Goal: Information Seeking & Learning: Learn about a topic

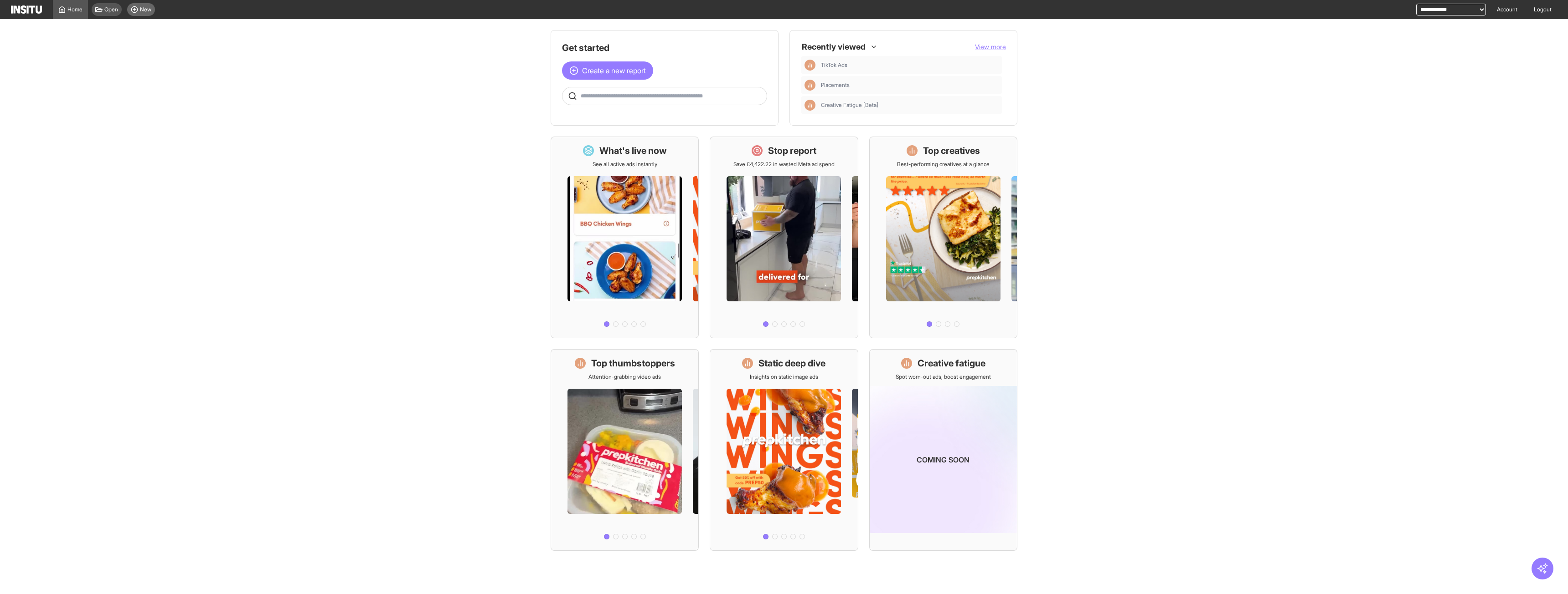
click at [133, 7] on circle at bounding box center [134, 9] width 6 height 6
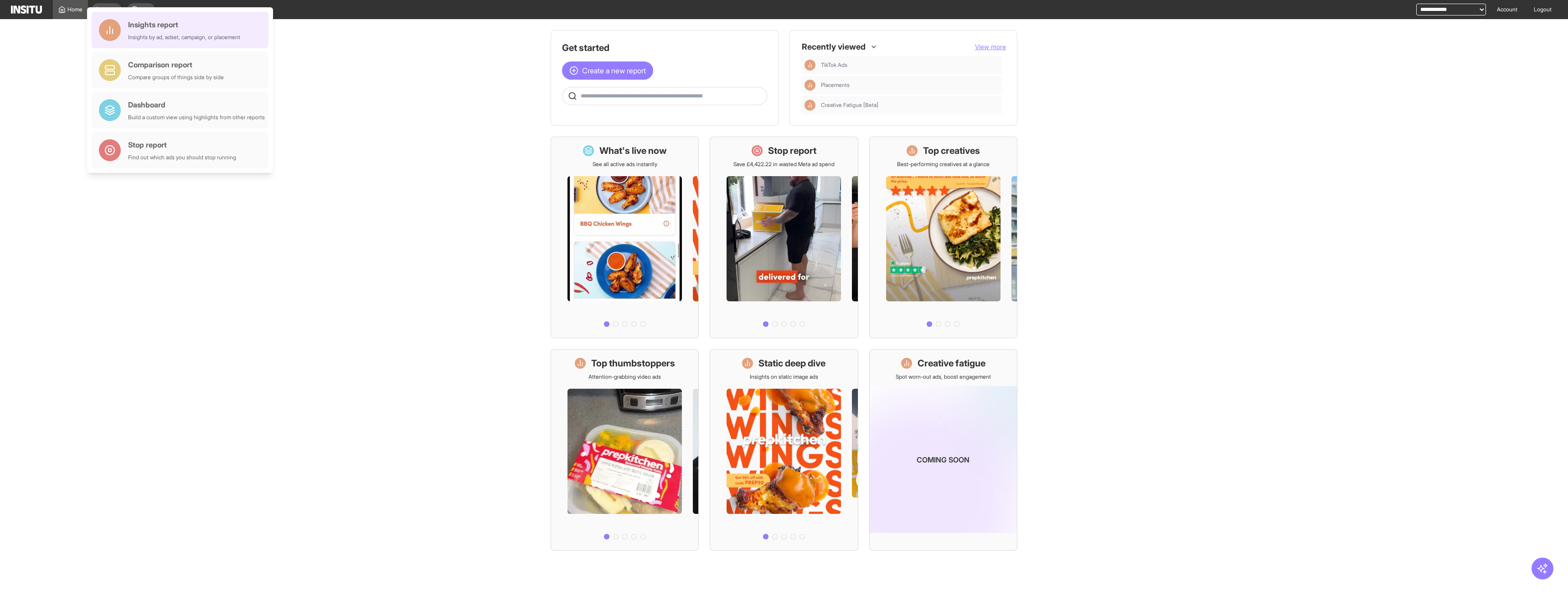
click at [188, 23] on div "Insights report" at bounding box center [184, 24] width 112 height 11
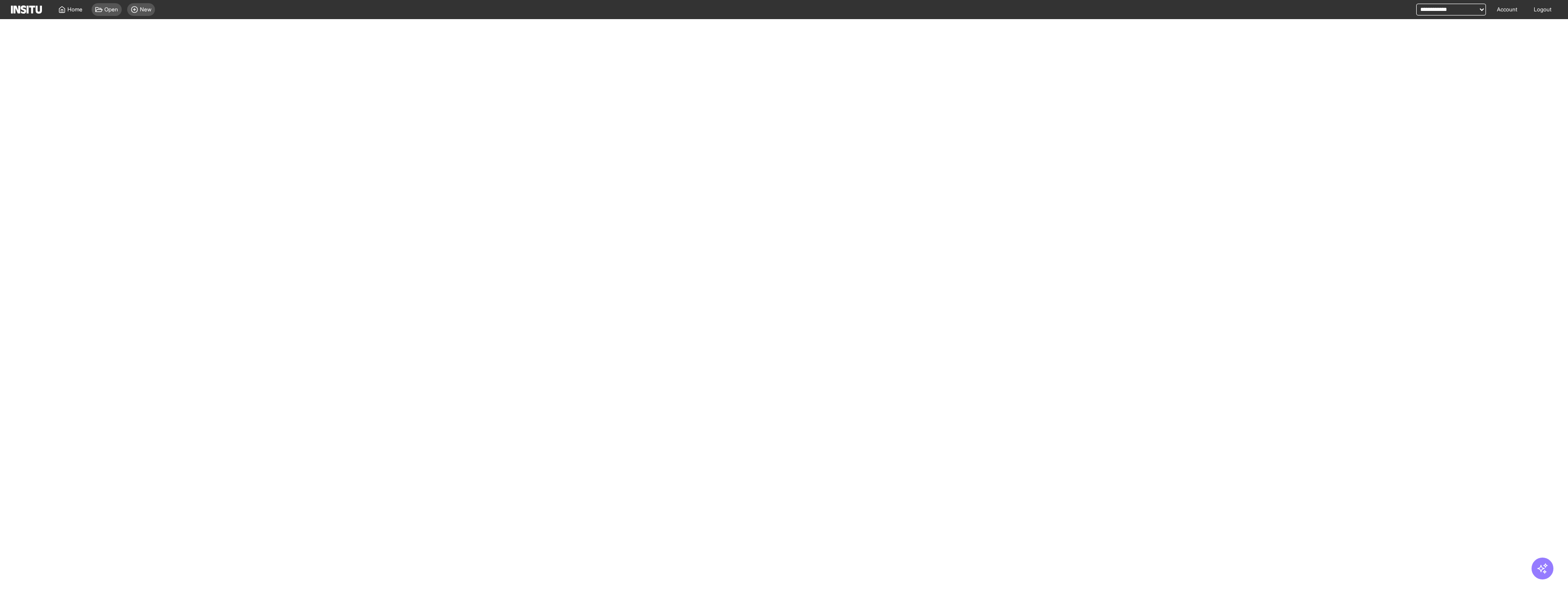
select select "**"
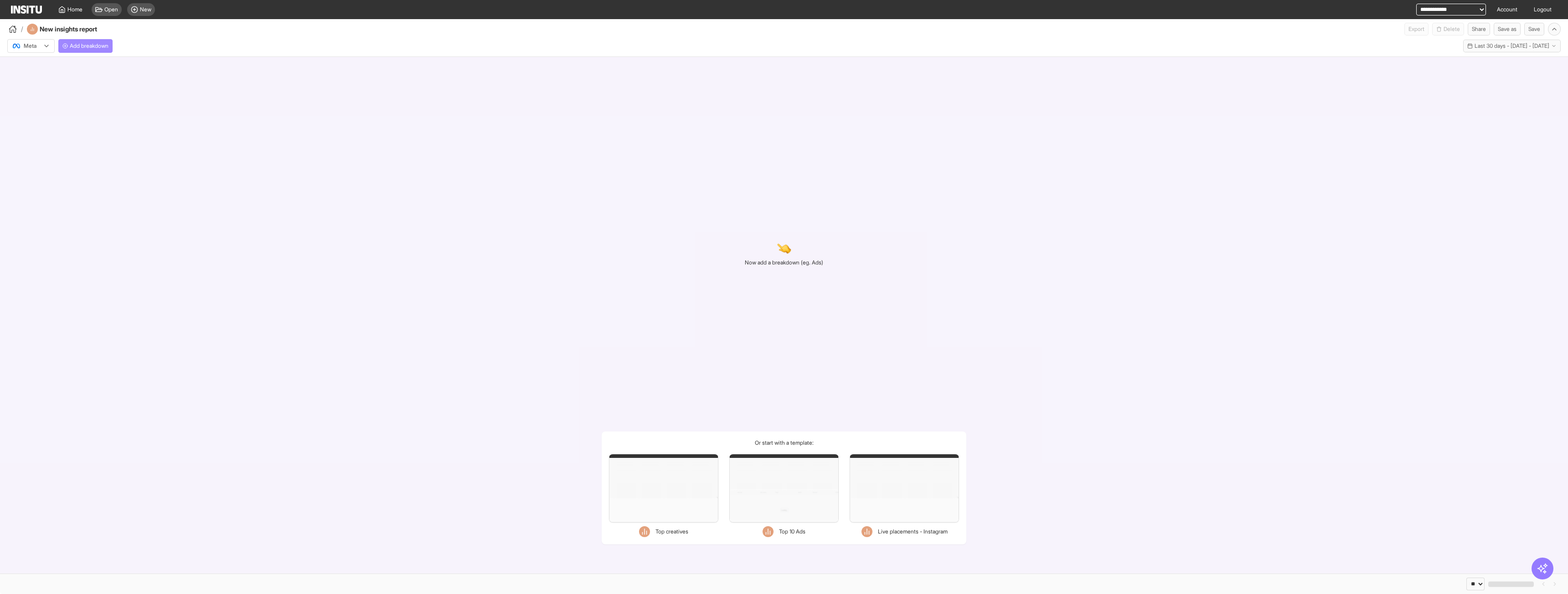
click at [109, 45] on span "Add breakdown" at bounding box center [88, 46] width 38 height 7
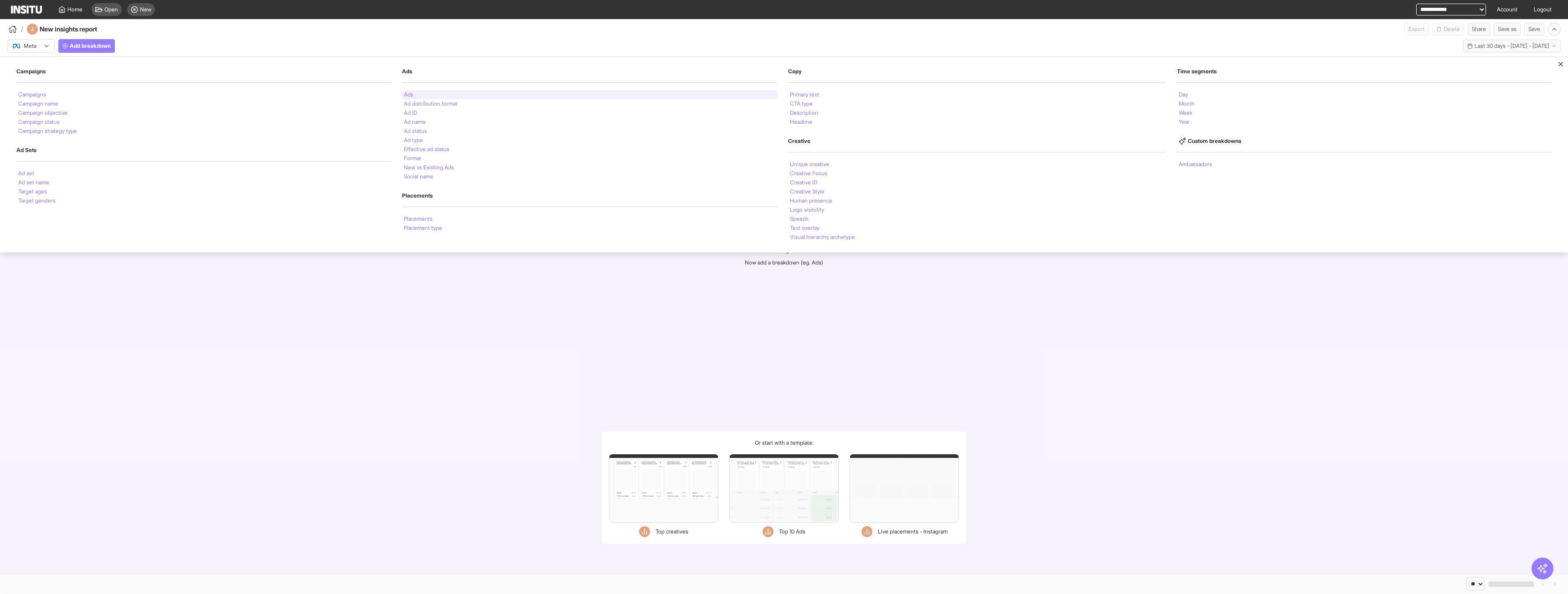
click at [458, 95] on div "Ads" at bounding box center [589, 94] width 375 height 9
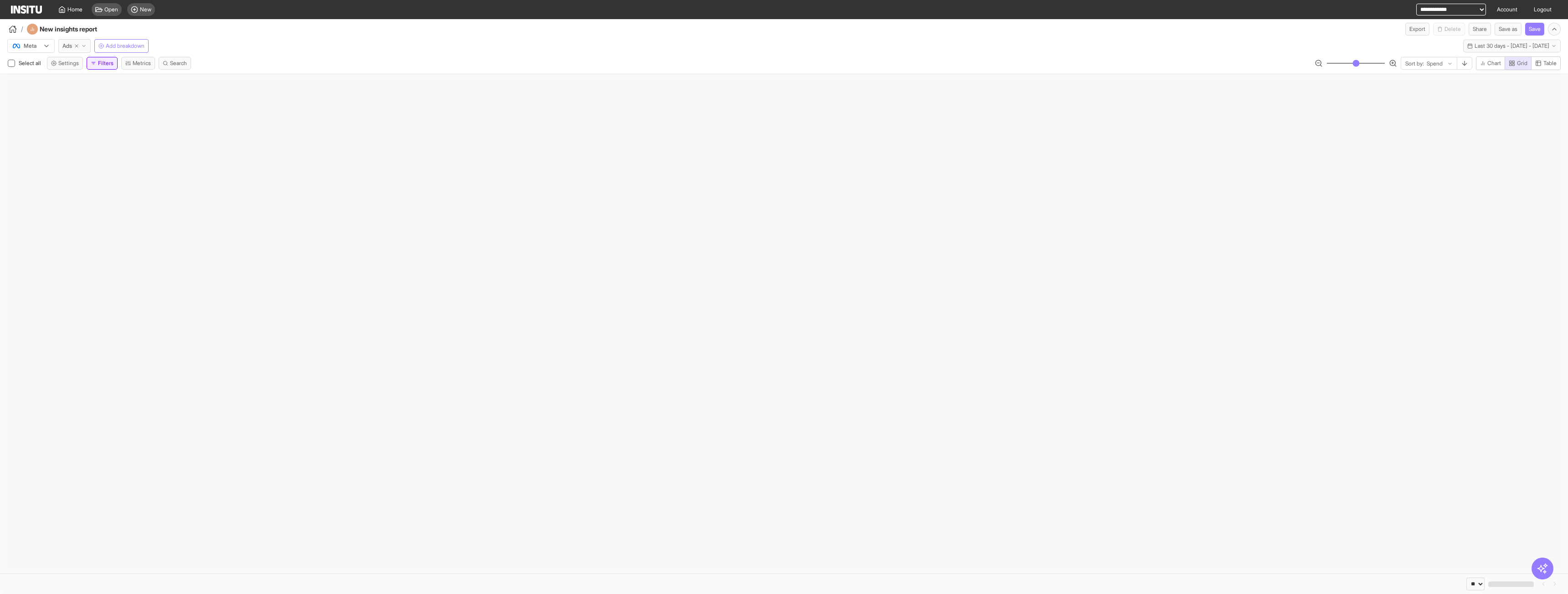
click at [101, 57] on button "Filters" at bounding box center [101, 64] width 31 height 13
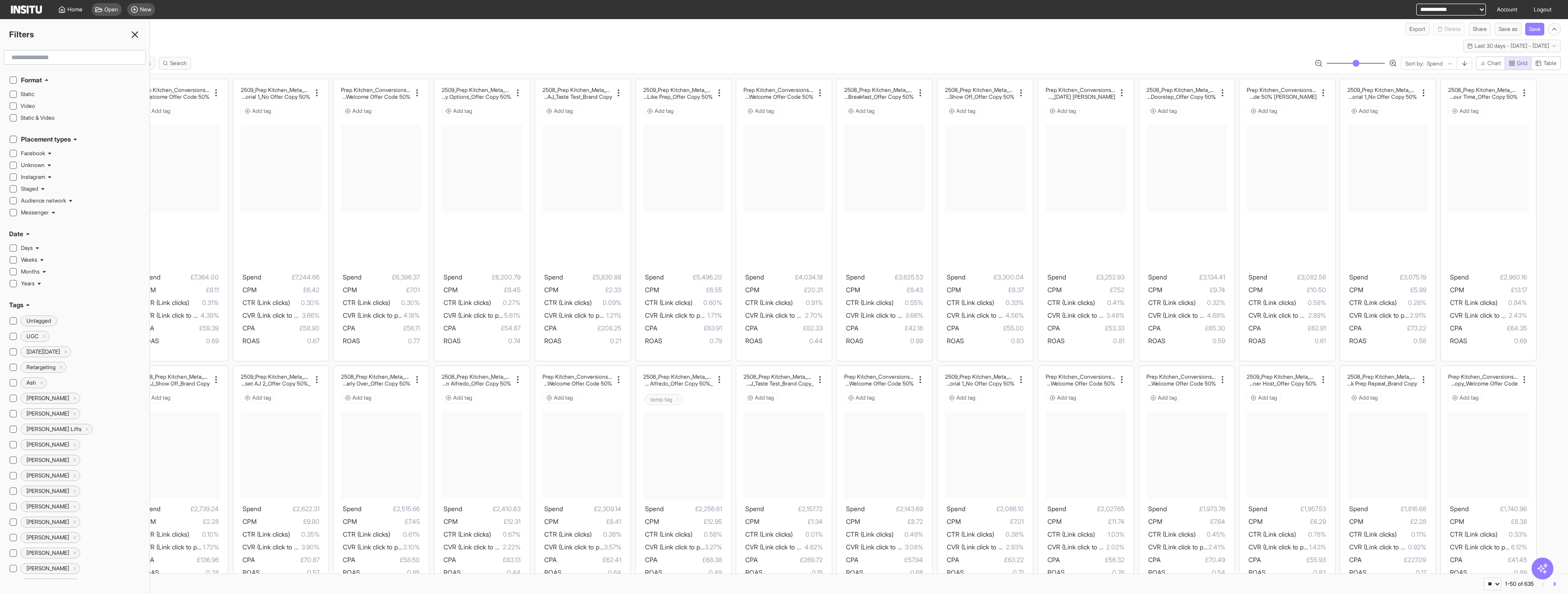
click at [70, 60] on input "text" at bounding box center [75, 57] width 134 height 17
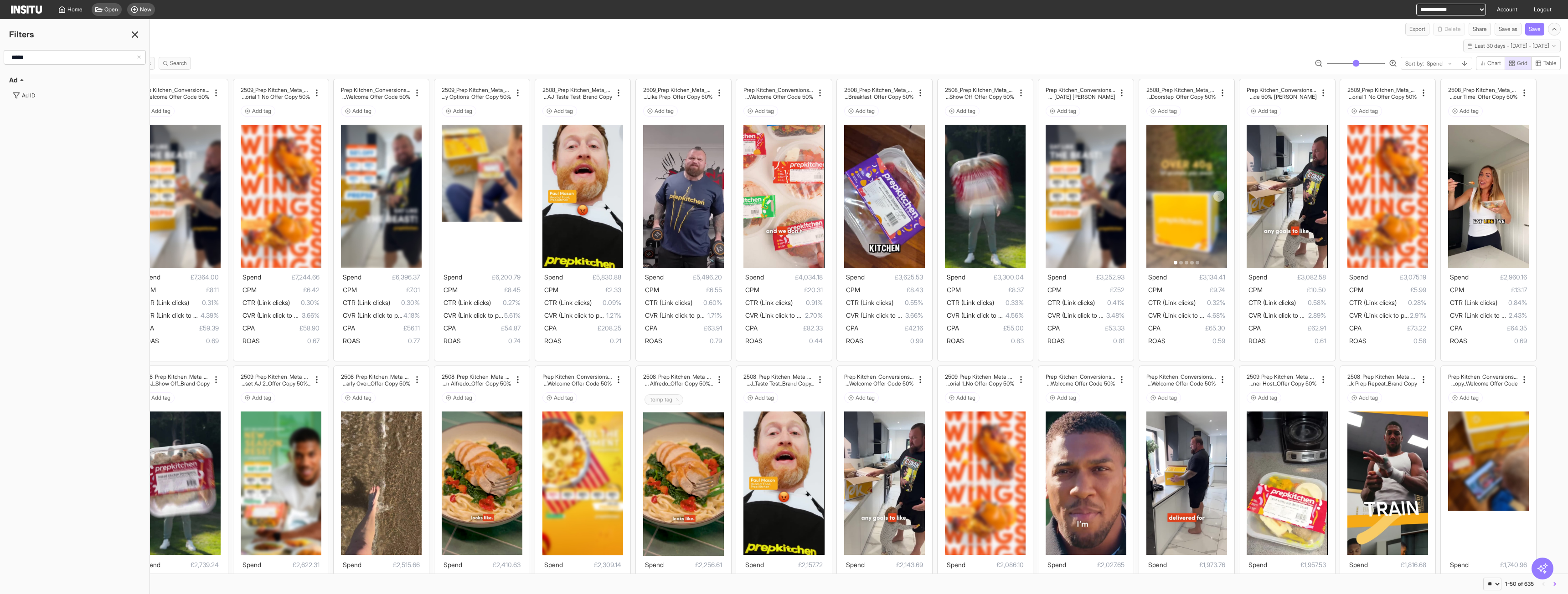
type input "*****"
click at [137, 91] on button "Ad ID" at bounding box center [75, 96] width 131 height 14
click at [108, 58] on div at bounding box center [68, 57] width 109 height 9
click at [98, 80] on span "Equals" at bounding box center [75, 76] width 120 height 8
type input "**********"
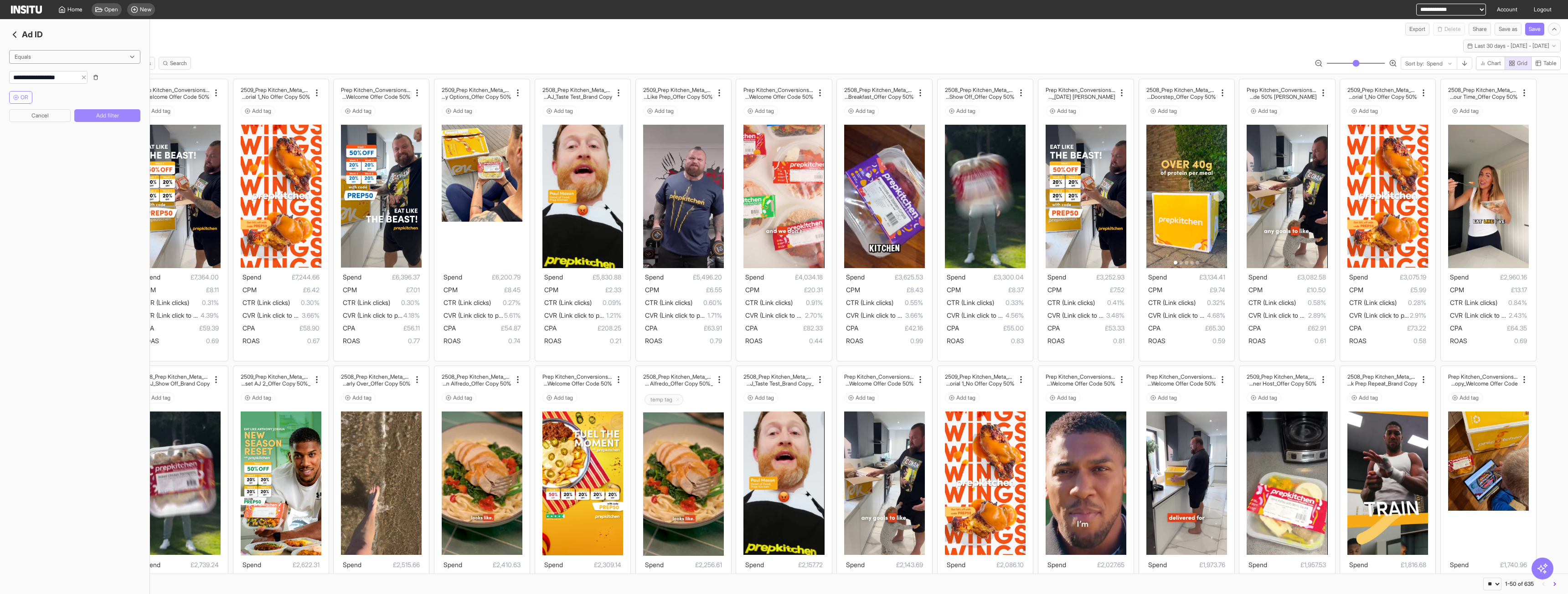
click at [96, 114] on button "Add filter" at bounding box center [107, 116] width 66 height 13
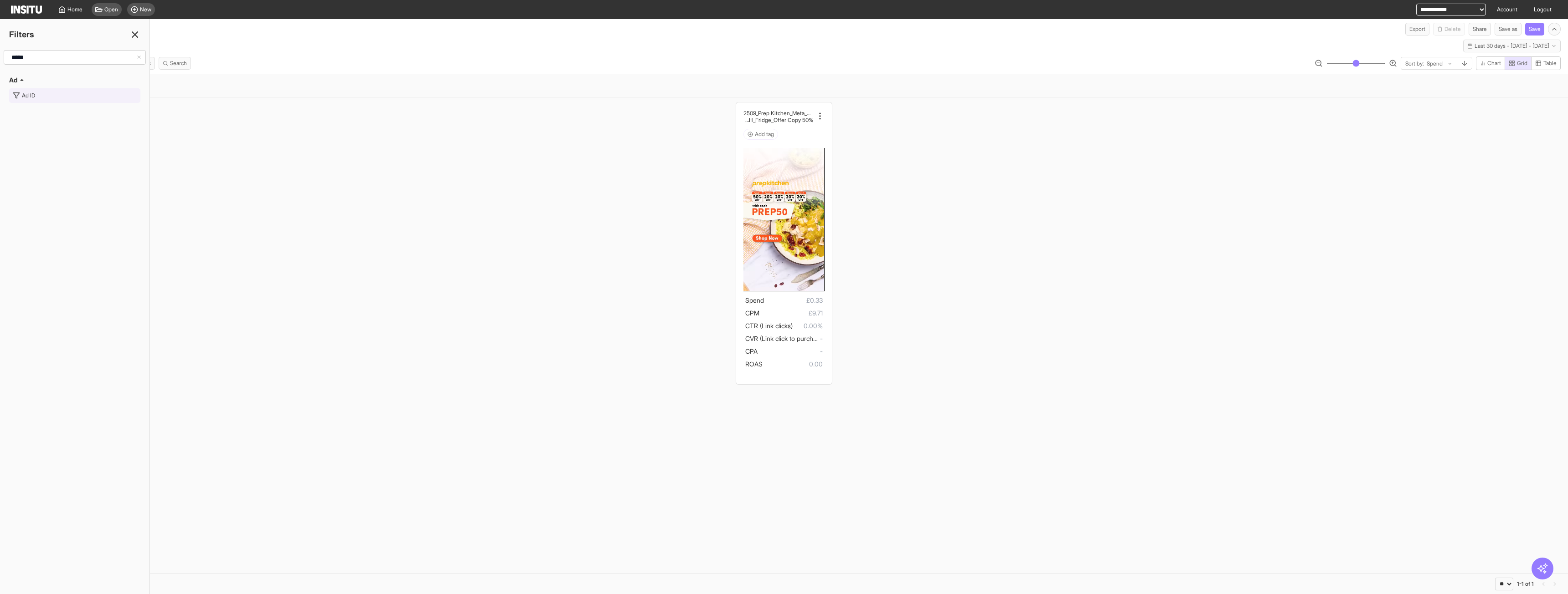
click at [41, 93] on button "Ad ID" at bounding box center [75, 96] width 131 height 14
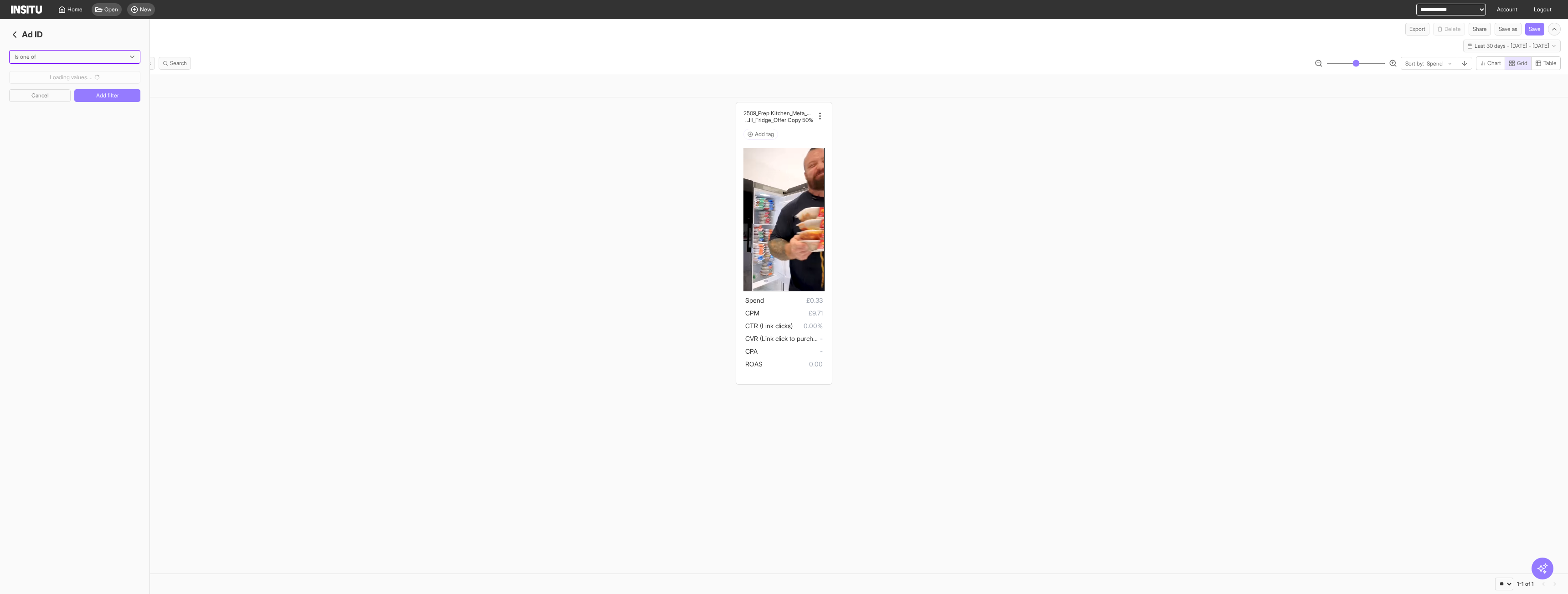
click at [112, 55] on div at bounding box center [68, 57] width 109 height 9
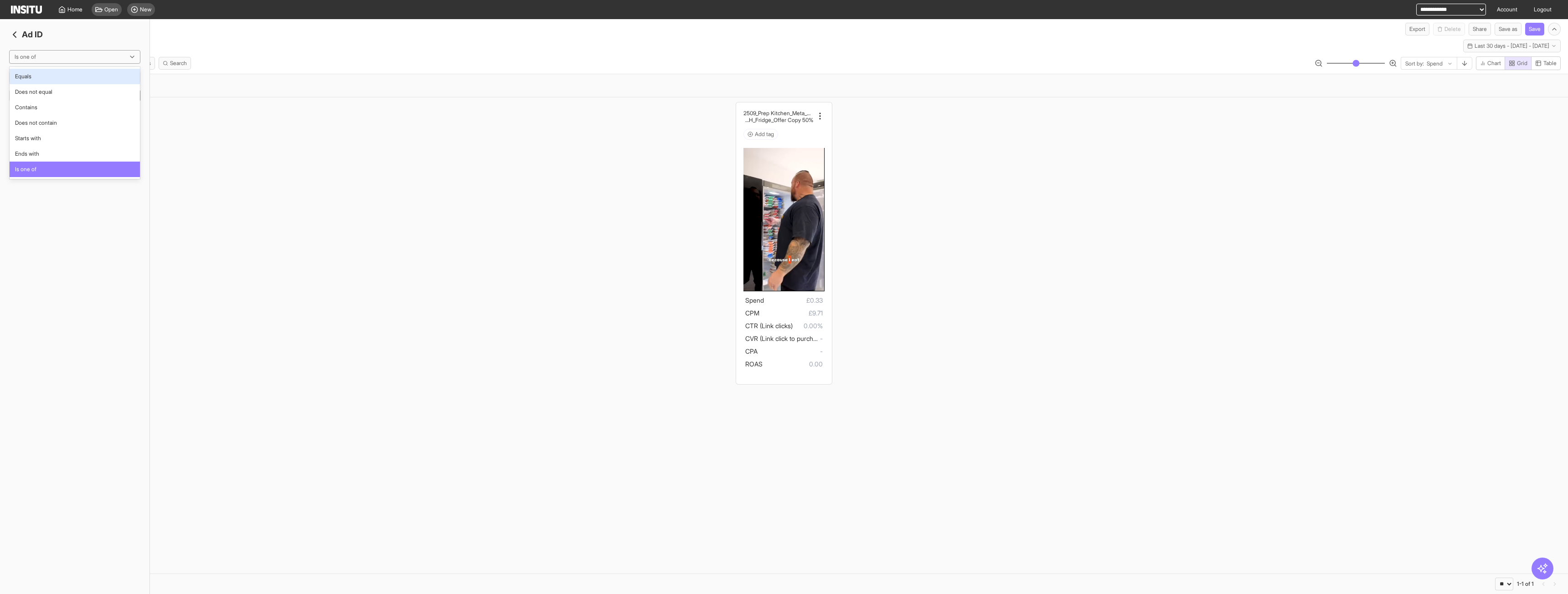
click at [99, 82] on div "Equals" at bounding box center [75, 76] width 130 height 15
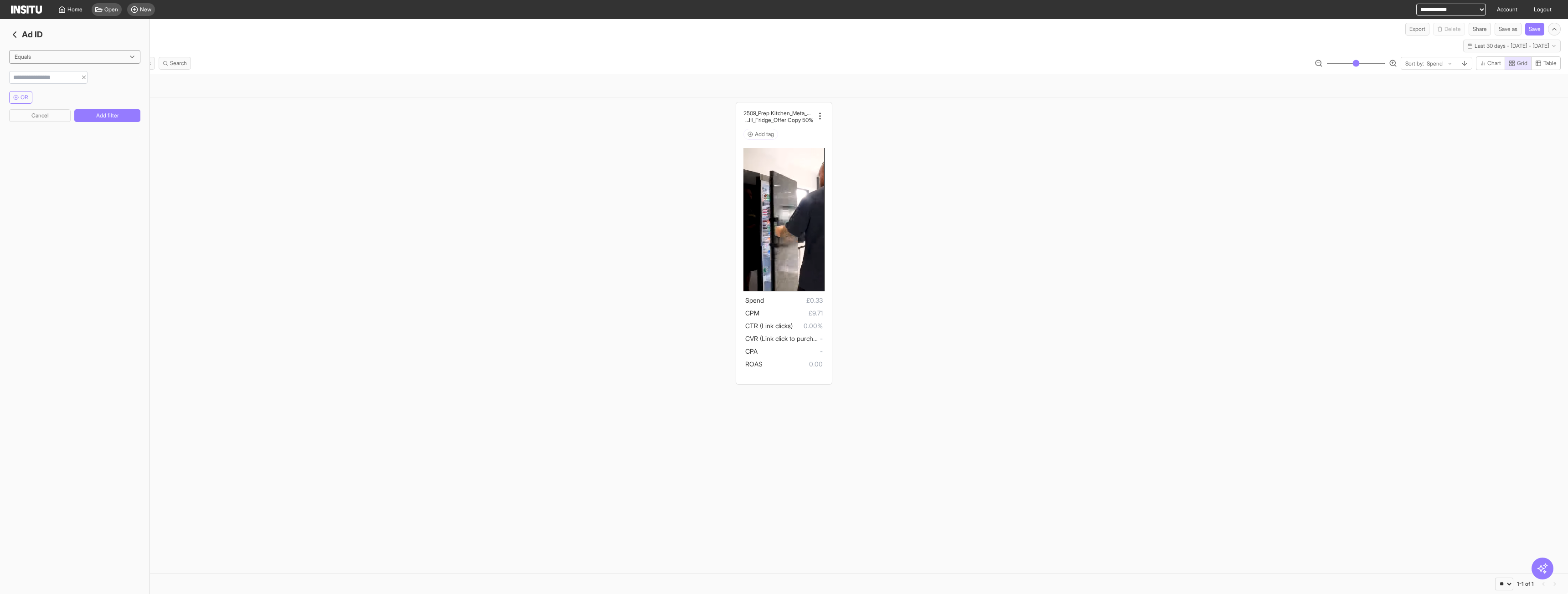
click at [77, 81] on input "string" at bounding box center [43, 78] width 67 height 9
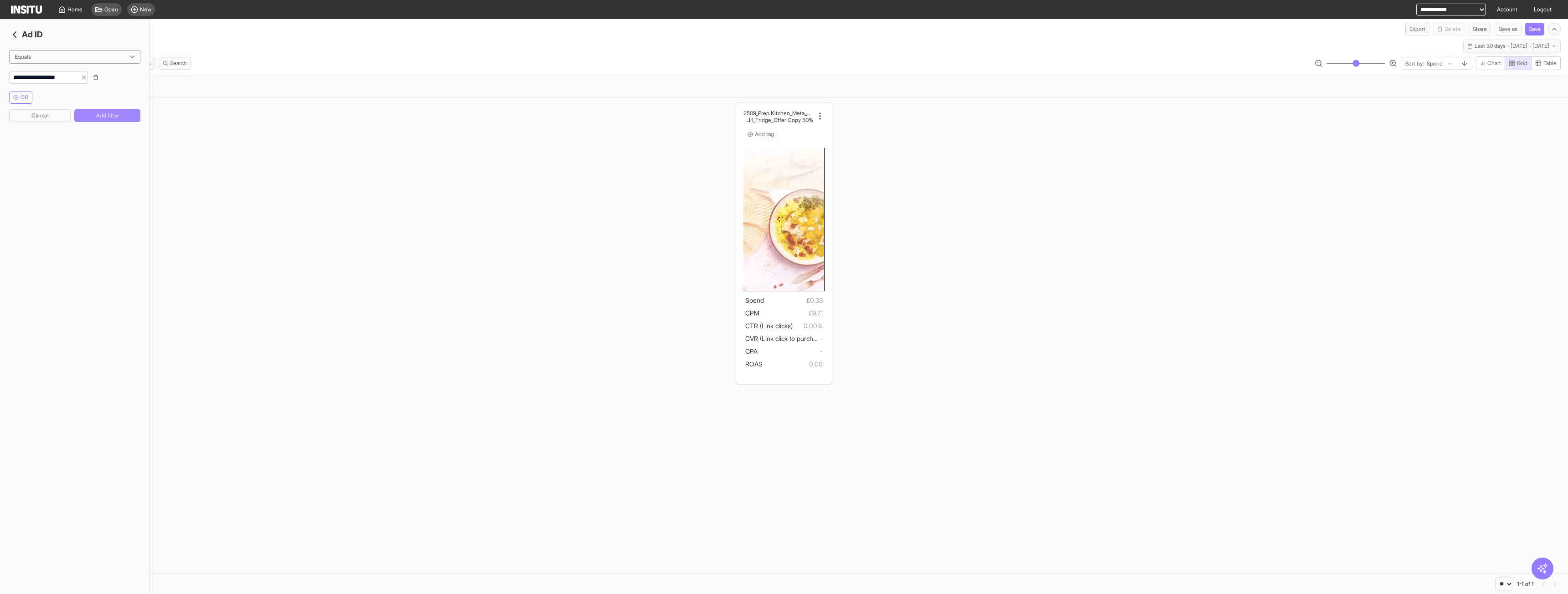
type input "**********"
click at [90, 109] on button "Add filter" at bounding box center [107, 116] width 66 height 13
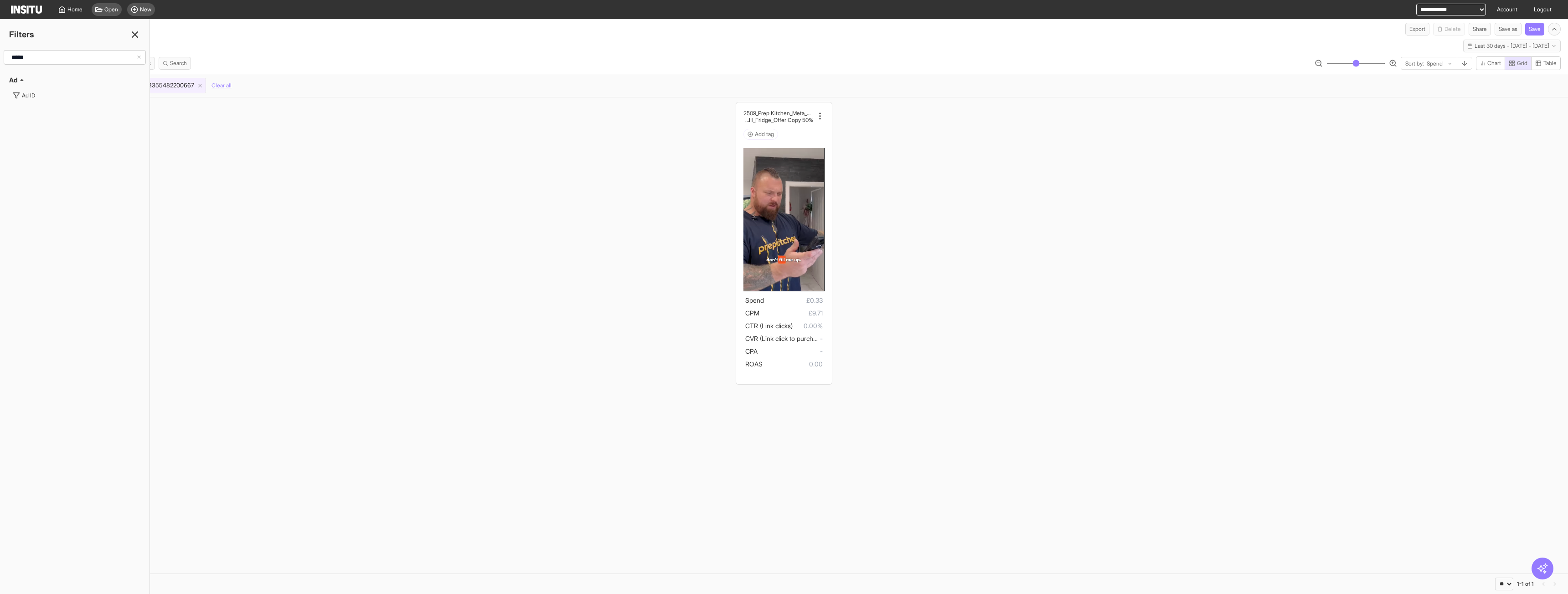
click at [136, 38] on icon at bounding box center [135, 34] width 11 height 11
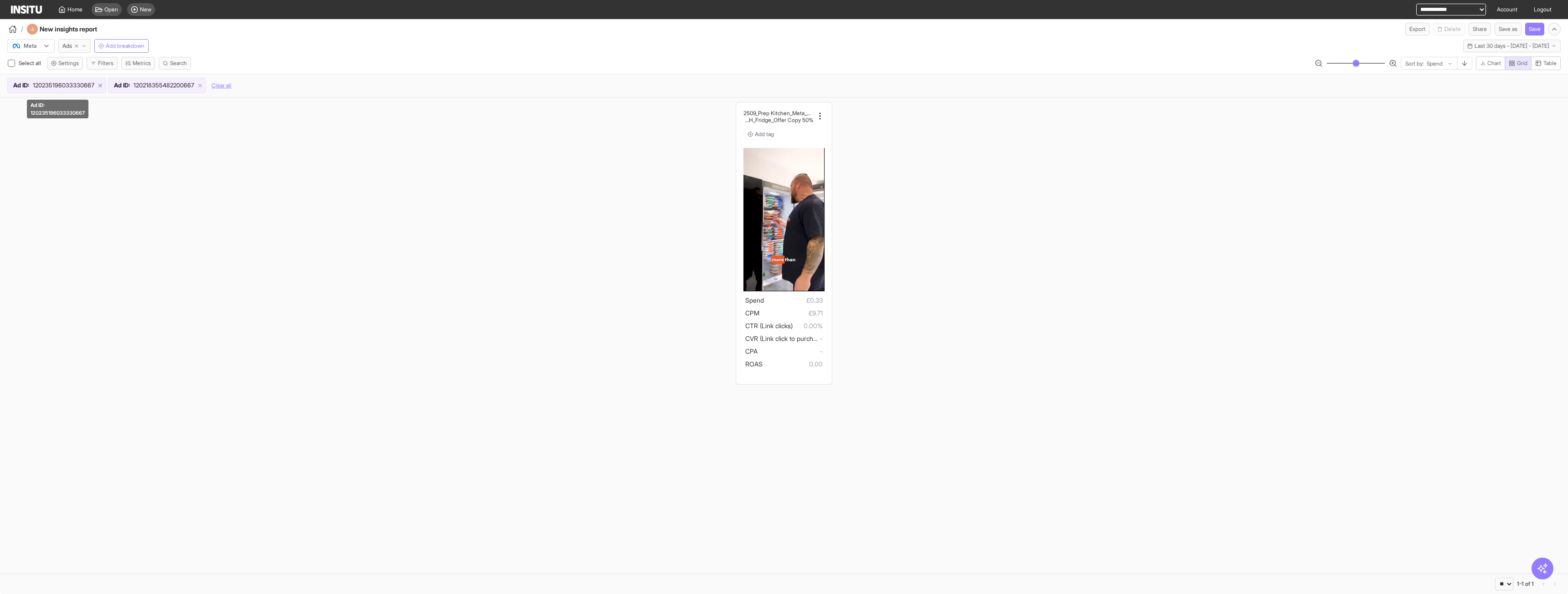
click at [104, 84] on icon at bounding box center [100, 85] width 7 height 7
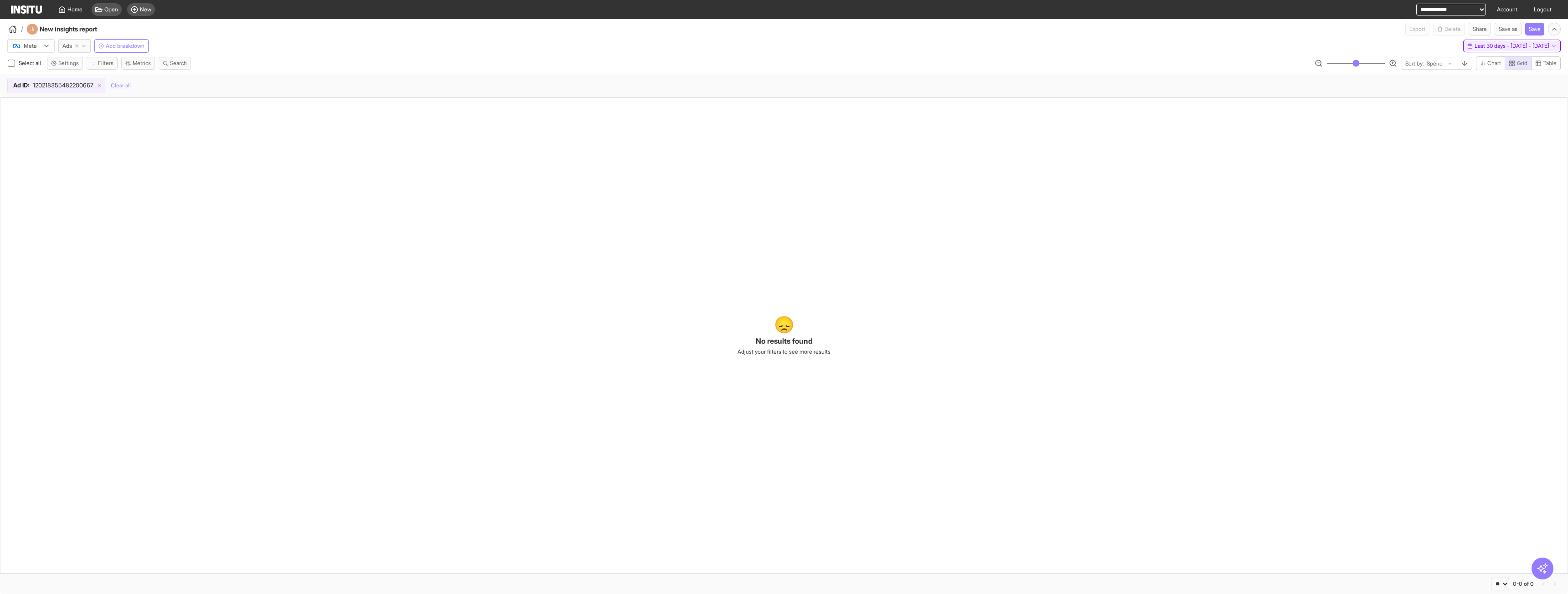
click at [1474, 49] on span "Last 30 days - [DATE] - [DATE]" at bounding box center [1511, 46] width 75 height 7
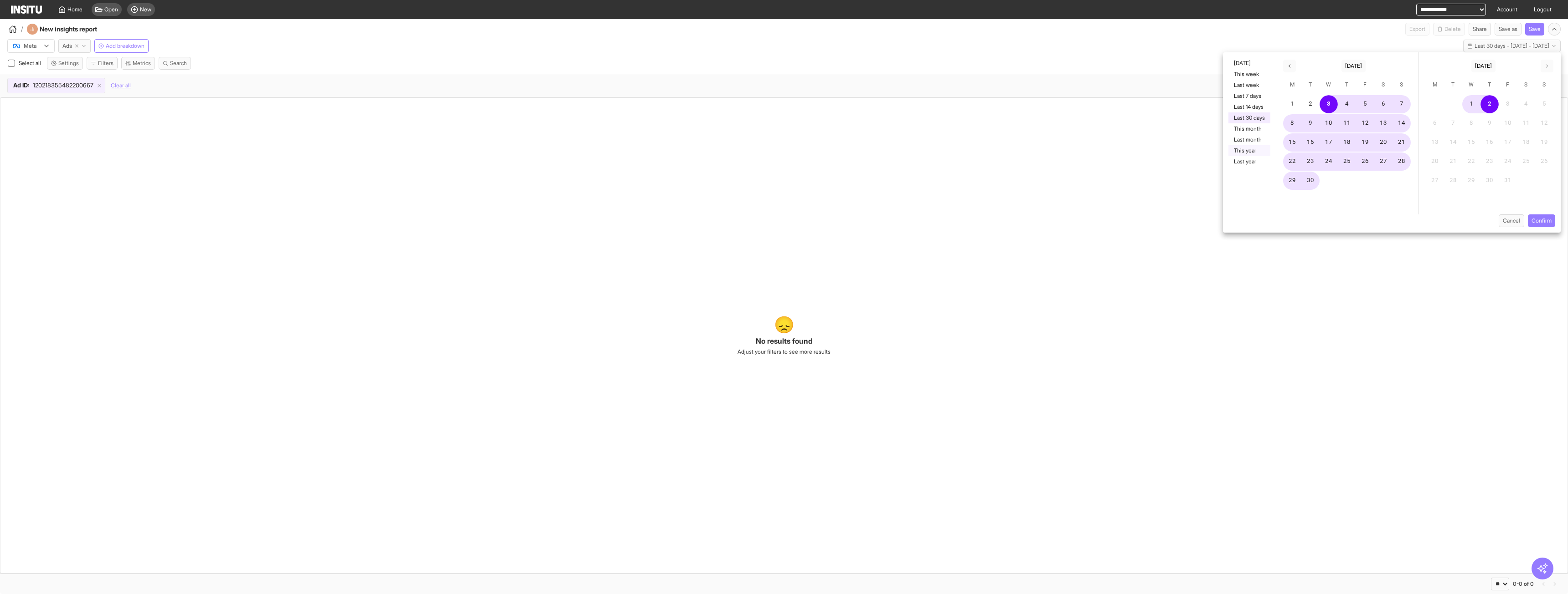
click at [1245, 148] on button "This year" at bounding box center [1249, 151] width 42 height 11
click at [1543, 220] on button "Confirm" at bounding box center [1541, 221] width 28 height 13
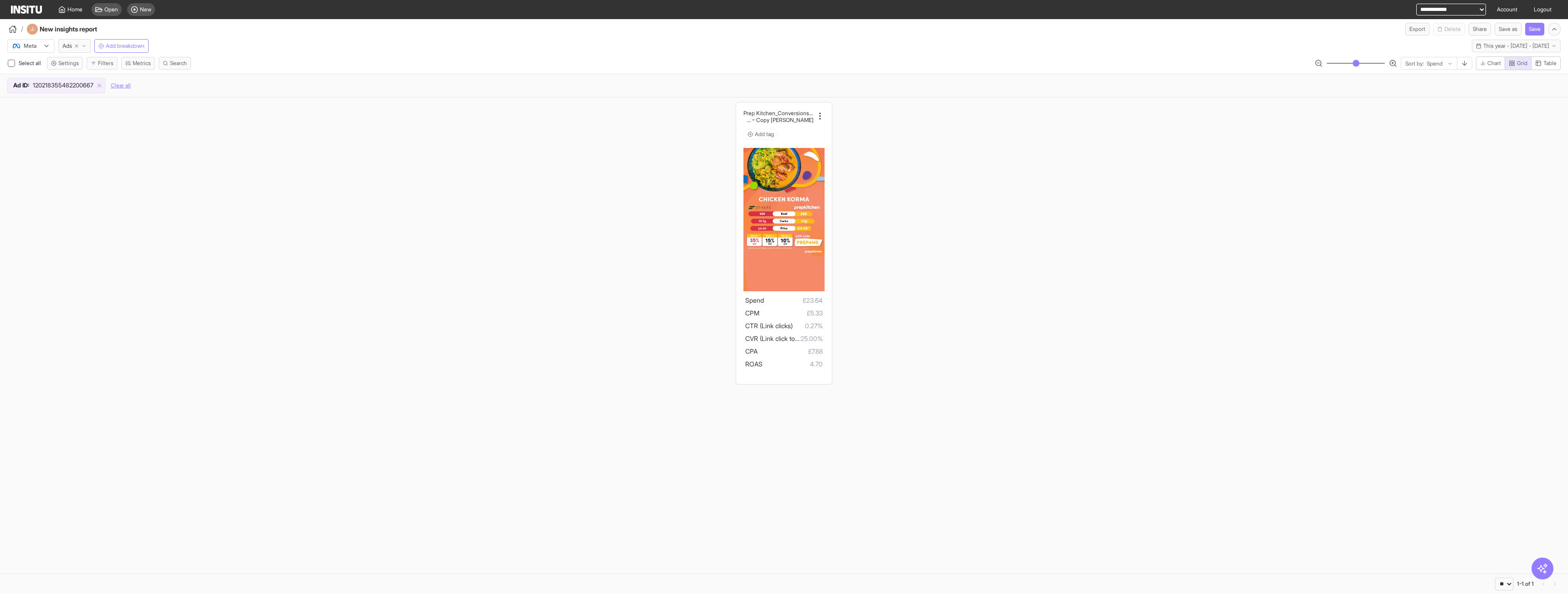
click at [1351, 63] on input "range" at bounding box center [1356, 63] width 59 height 1
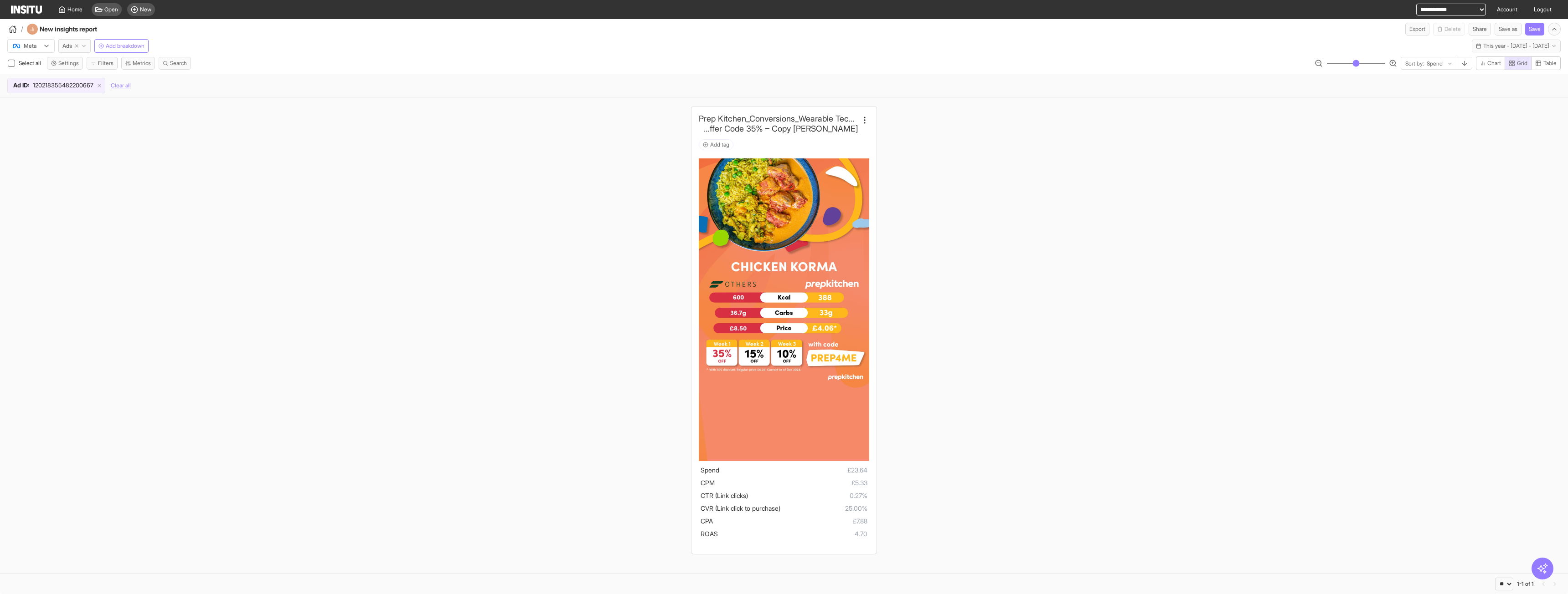
drag, startPoint x: 1364, startPoint y: 67, endPoint x: 1372, endPoint y: 61, distance: 10.0
type input "***"
click at [1372, 63] on input "range" at bounding box center [1356, 63] width 59 height 1
